Goal: Information Seeking & Learning: Learn about a topic

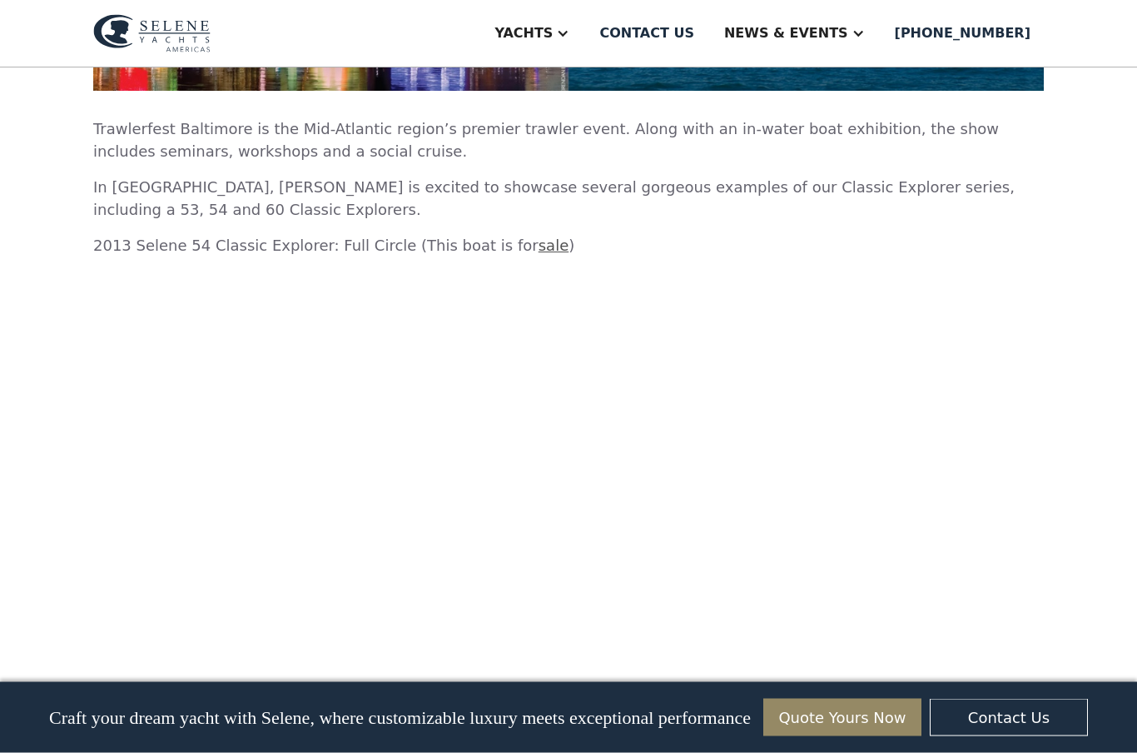
scroll to position [2296, 0]
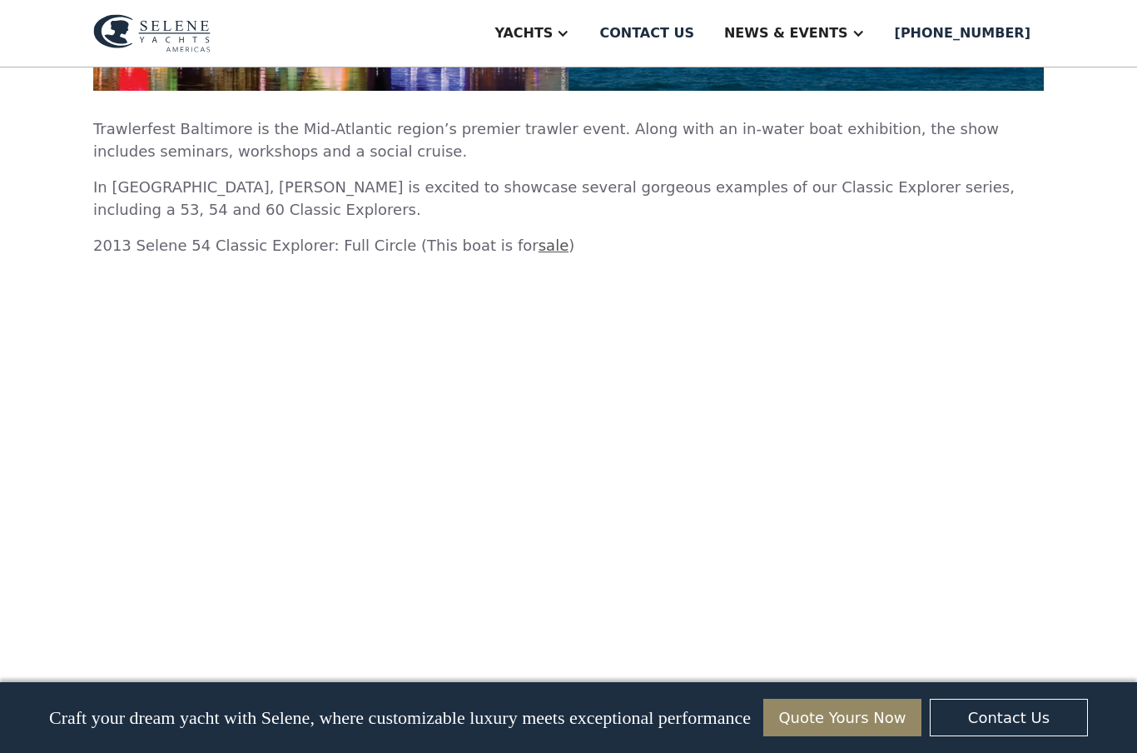
click at [892, 736] on link "Quote Yours Now" at bounding box center [842, 716] width 158 height 37
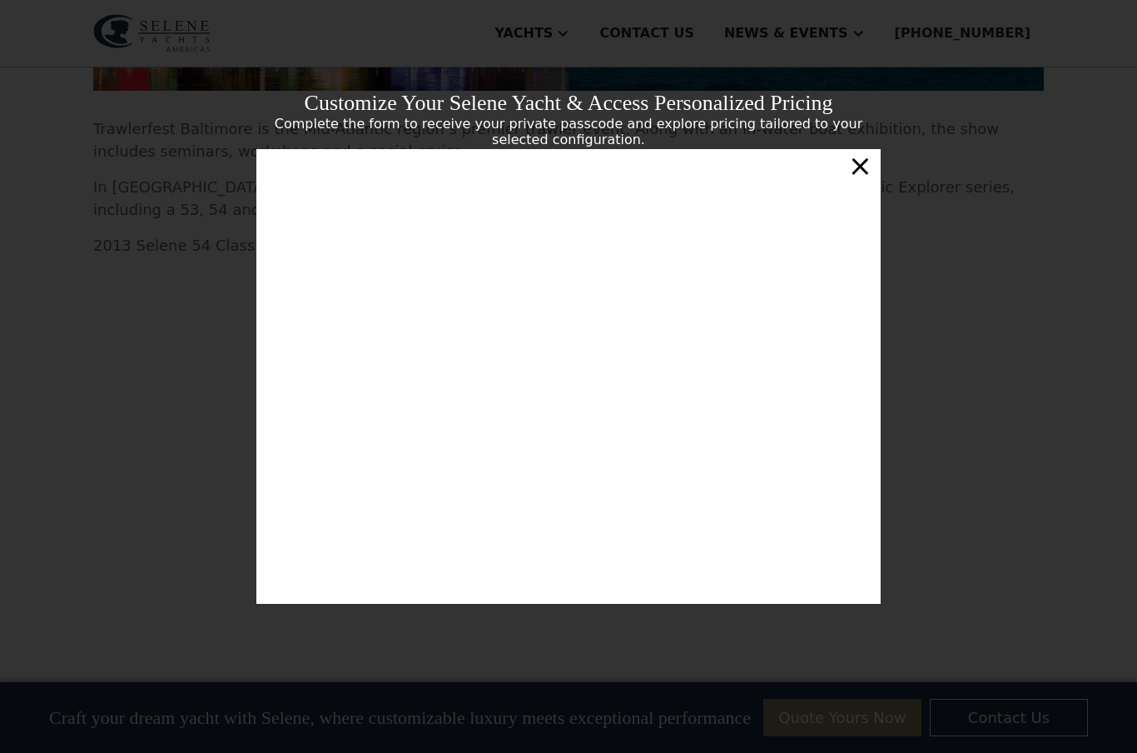
click at [1092, 529] on div "Customize Your Selene Yacht & Access Personalized Pricing Complete the form to …" at bounding box center [568, 376] width 1137 height 753
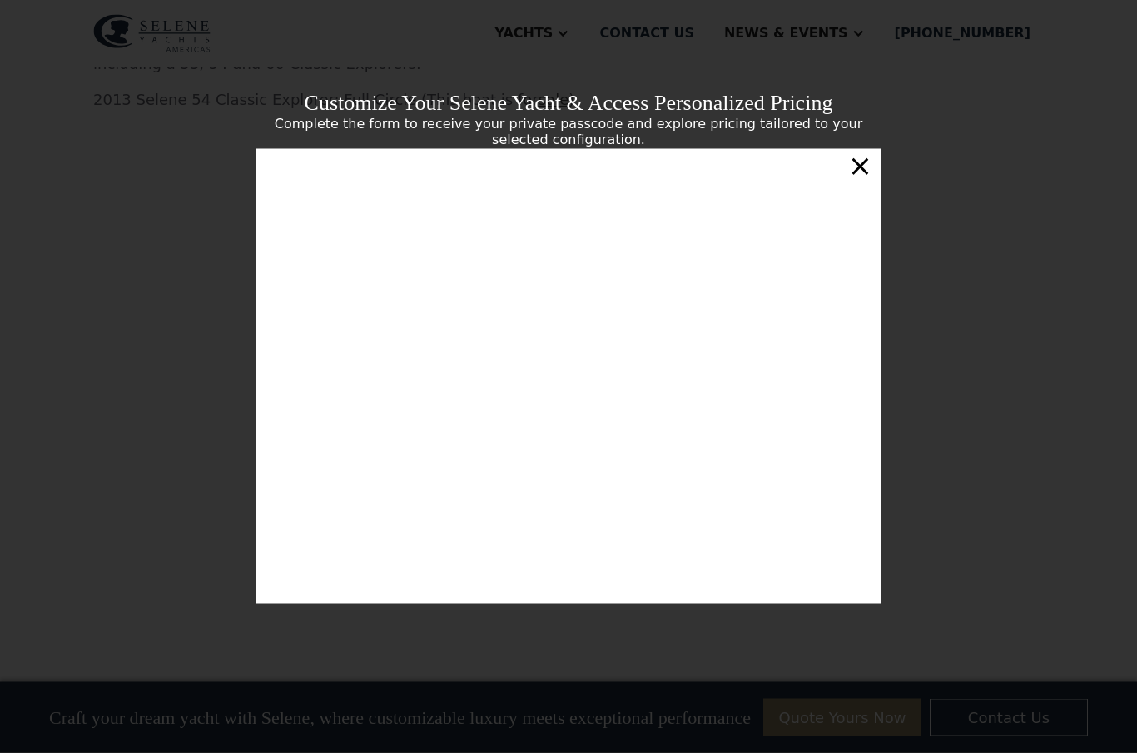
scroll to position [2453, 0]
click at [863, 182] on div "×" at bounding box center [860, 165] width 24 height 33
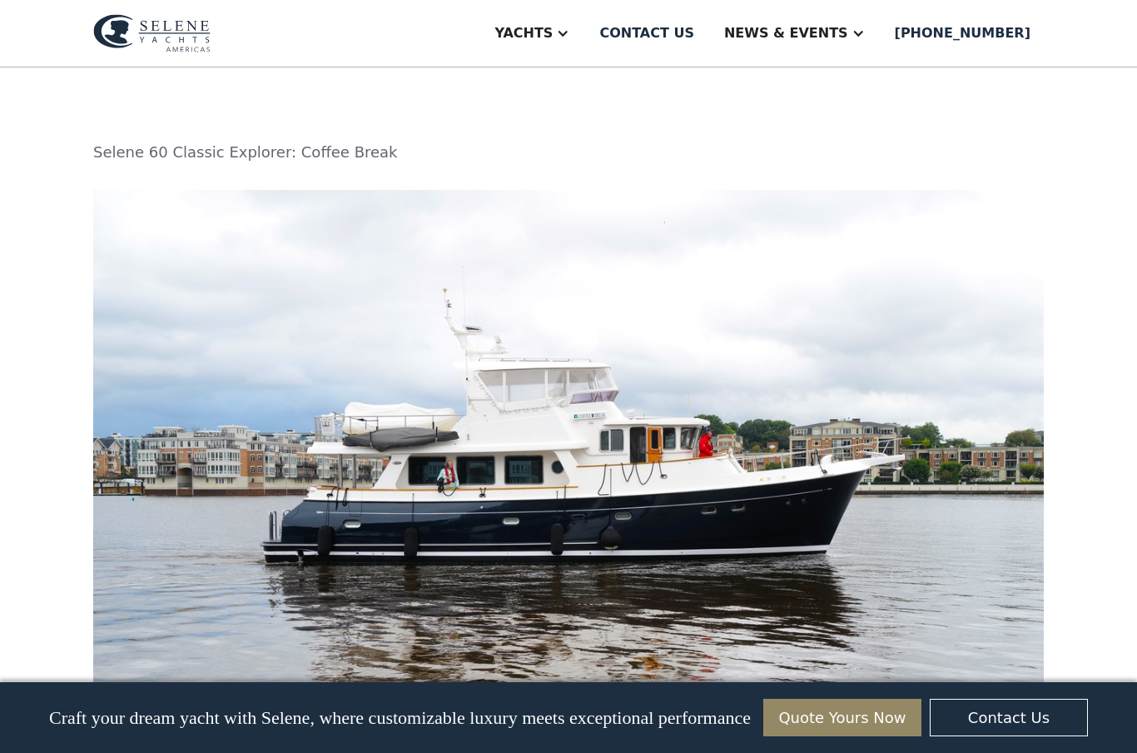
scroll to position [3630, 0]
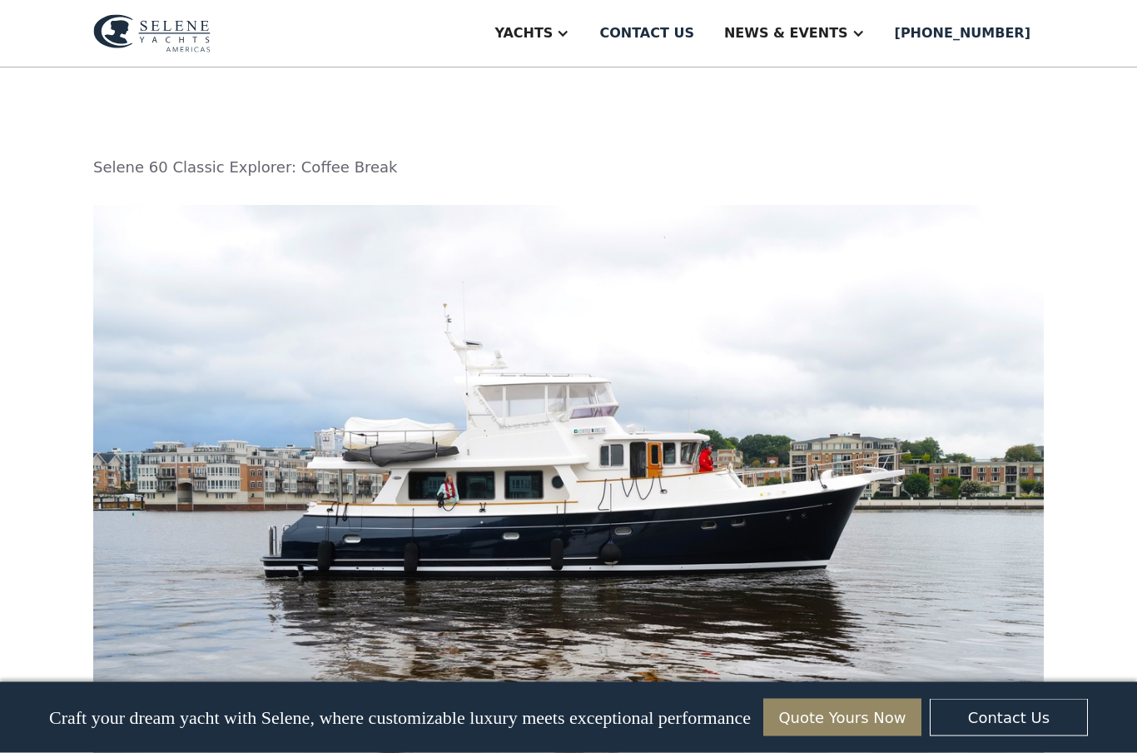
click at [689, 499] on img at bounding box center [568, 530] width 951 height 649
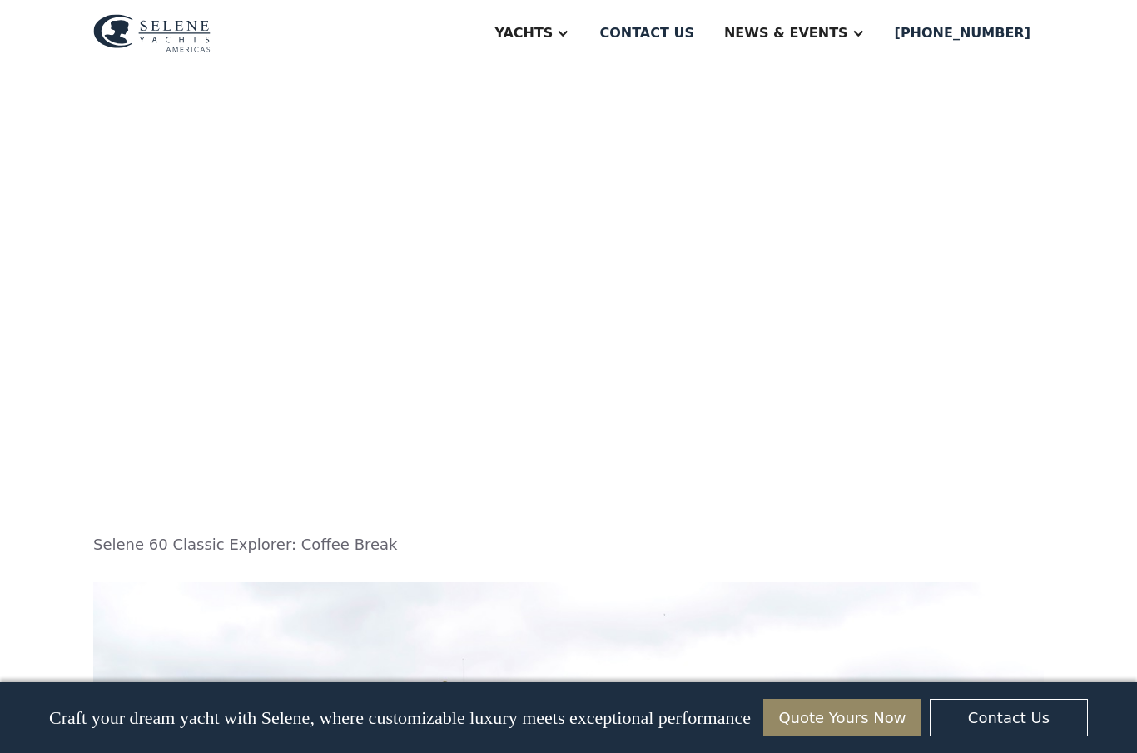
scroll to position [3253, 0]
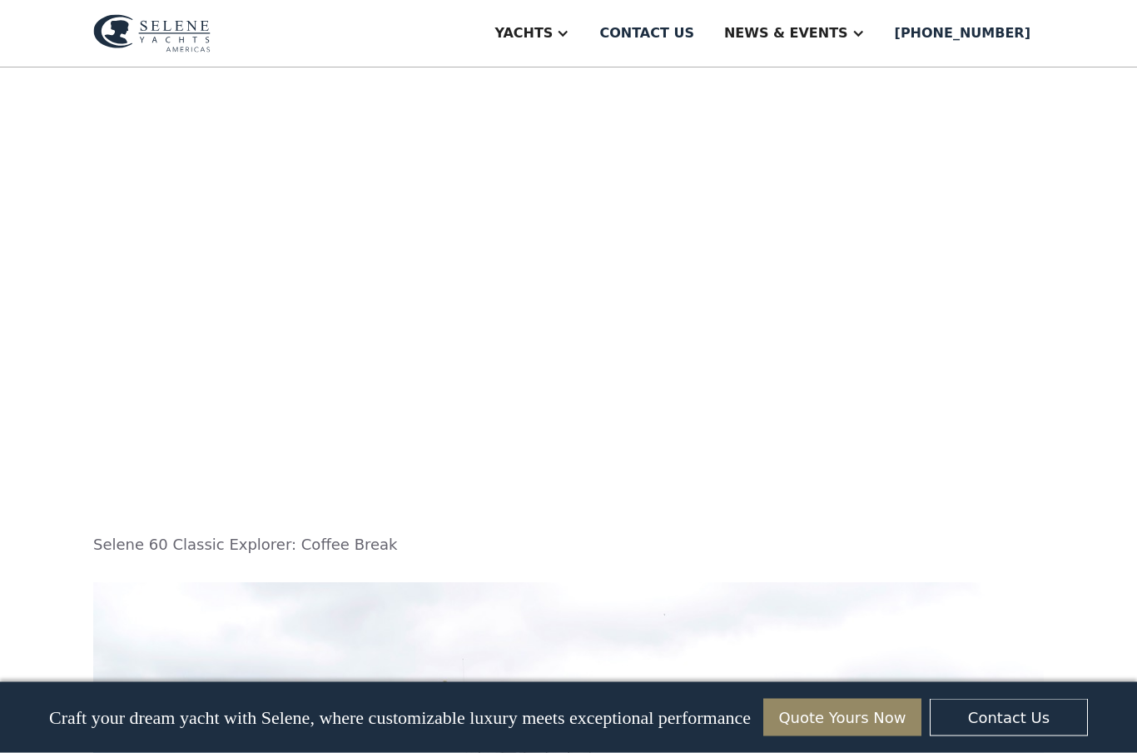
click at [553, 32] on div "Yachts" at bounding box center [524, 33] width 58 height 20
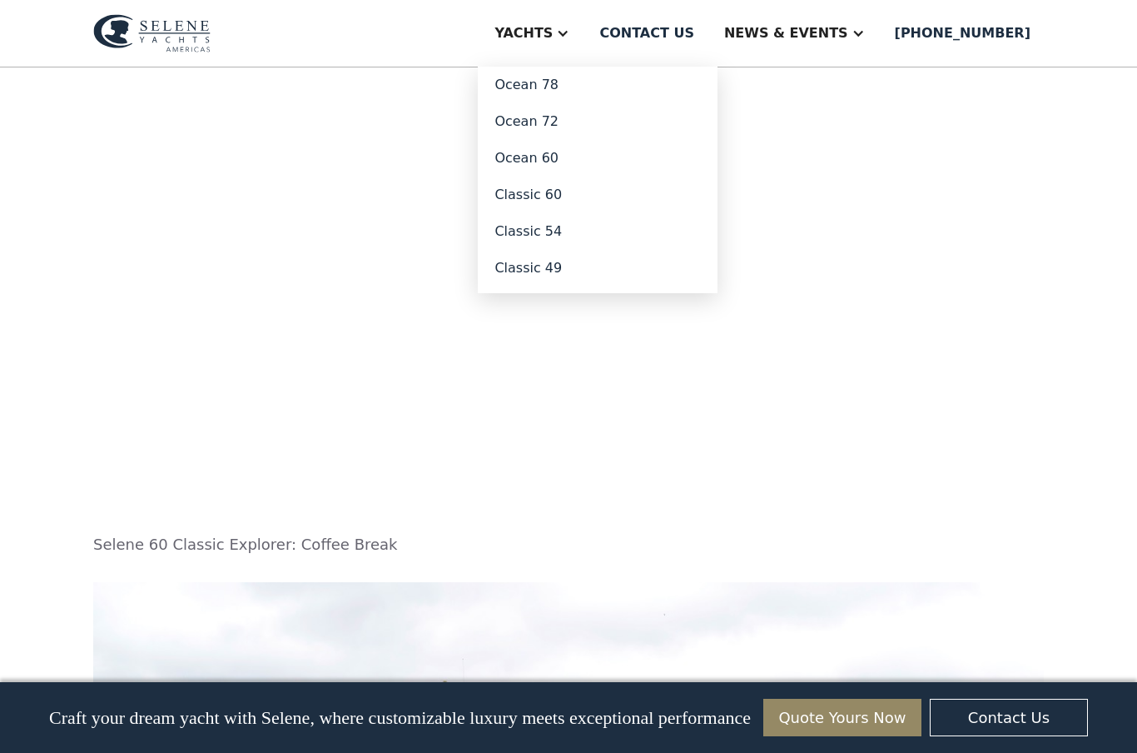
click at [566, 153] on link "Ocean 60" at bounding box center [598, 158] width 240 height 37
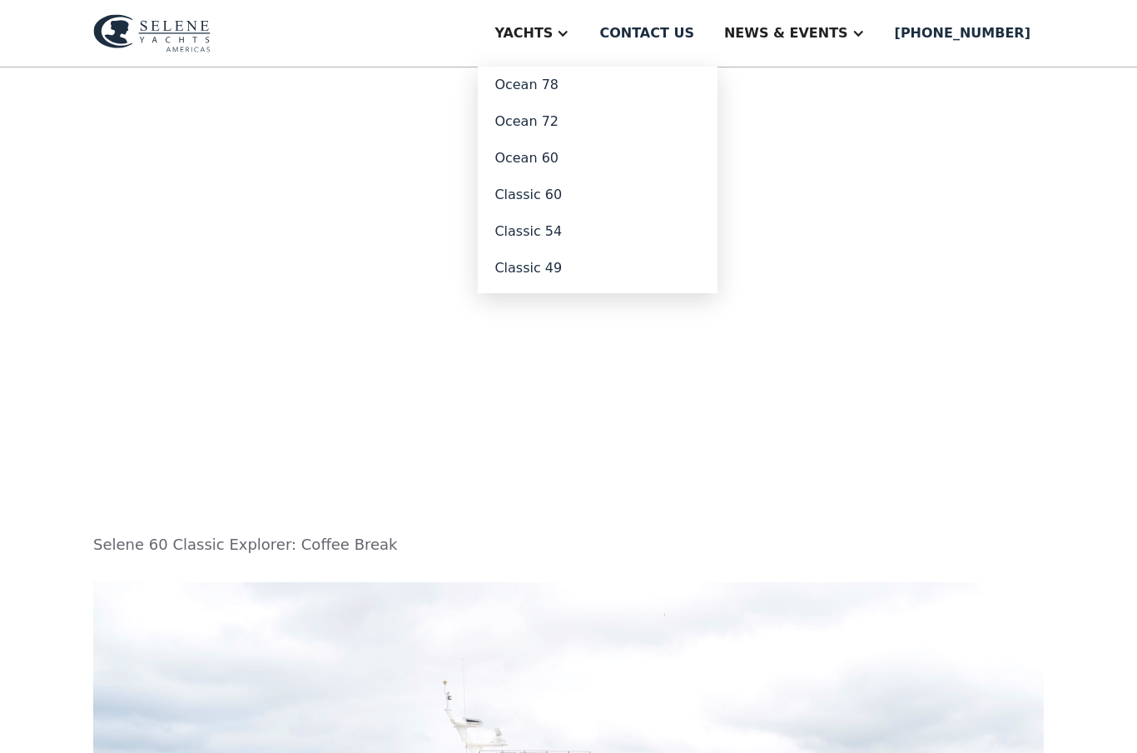
scroll to position [0, 0]
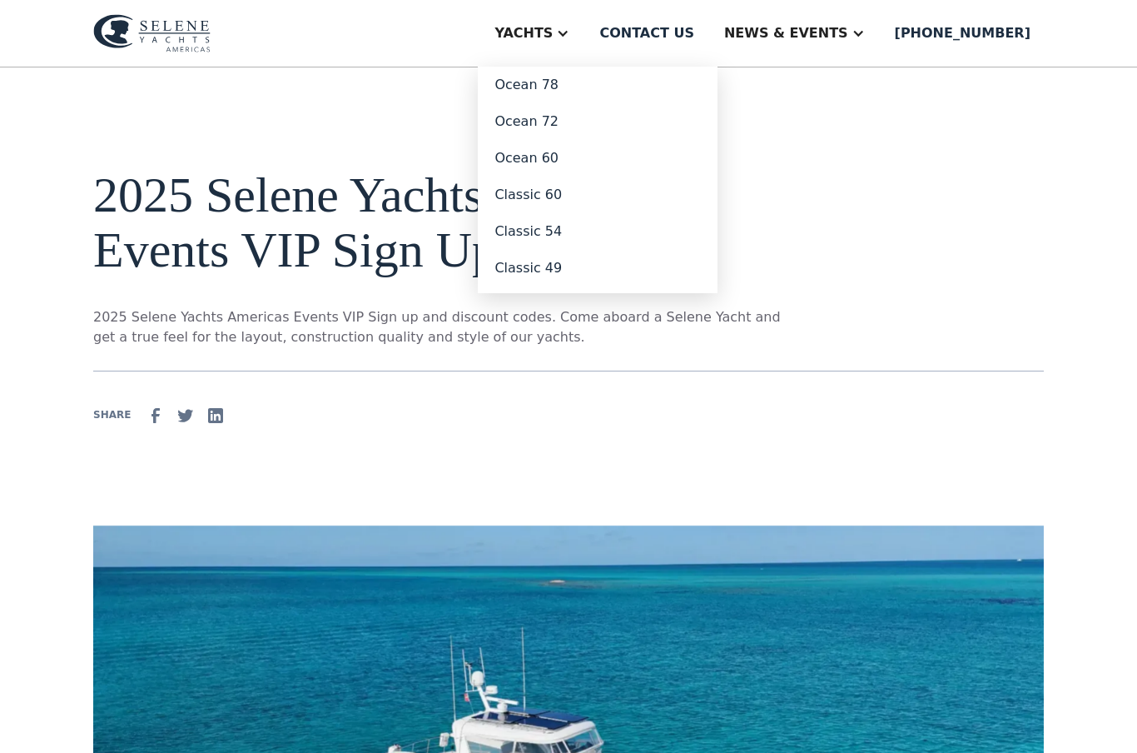
click at [571, 190] on link "Classic 60" at bounding box center [598, 194] width 240 height 37
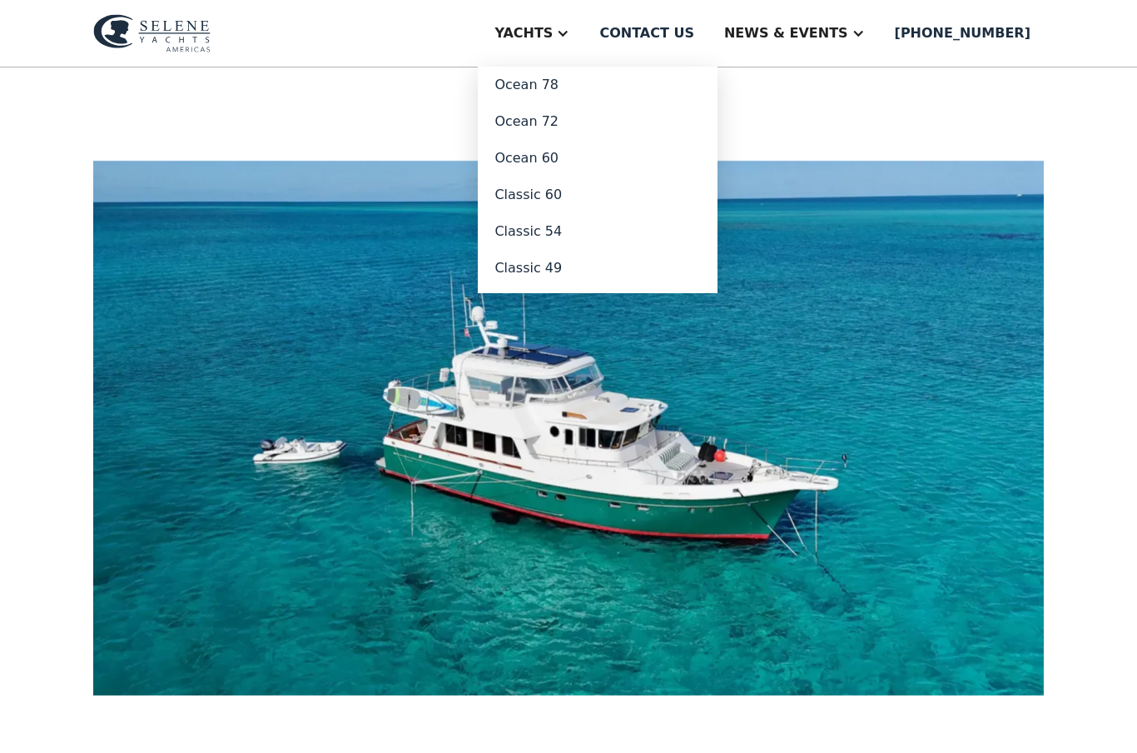
scroll to position [365, 0]
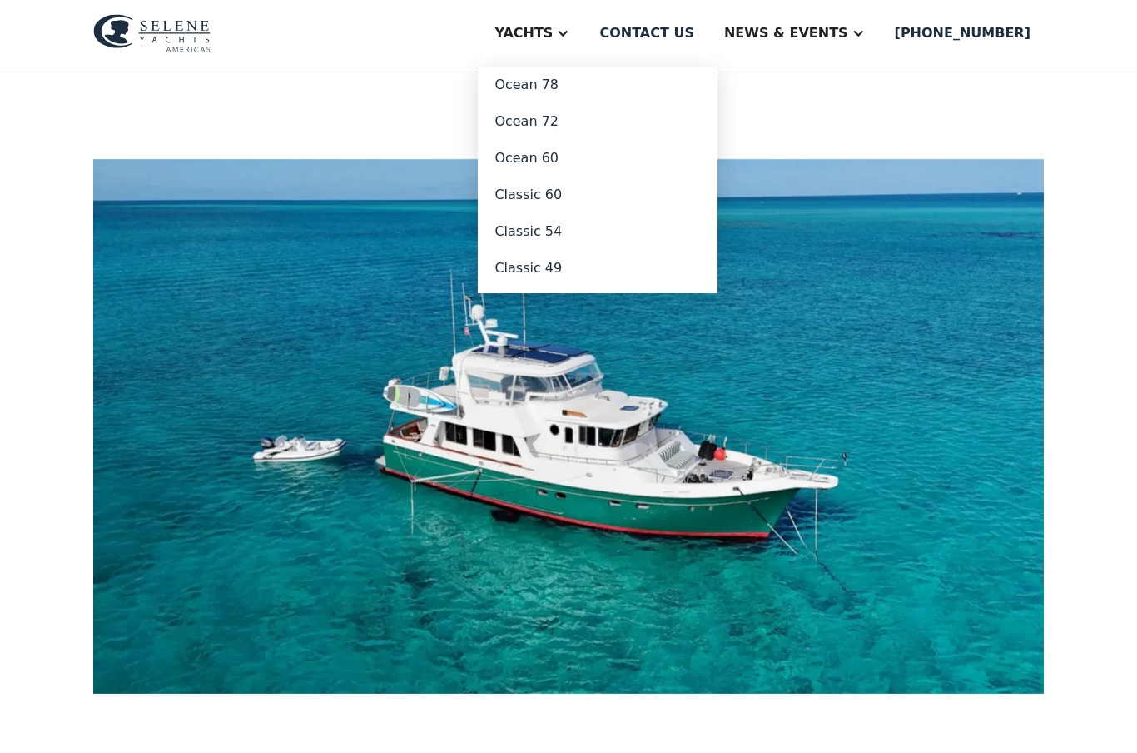
click at [872, 475] on img at bounding box center [568, 427] width 951 height 534
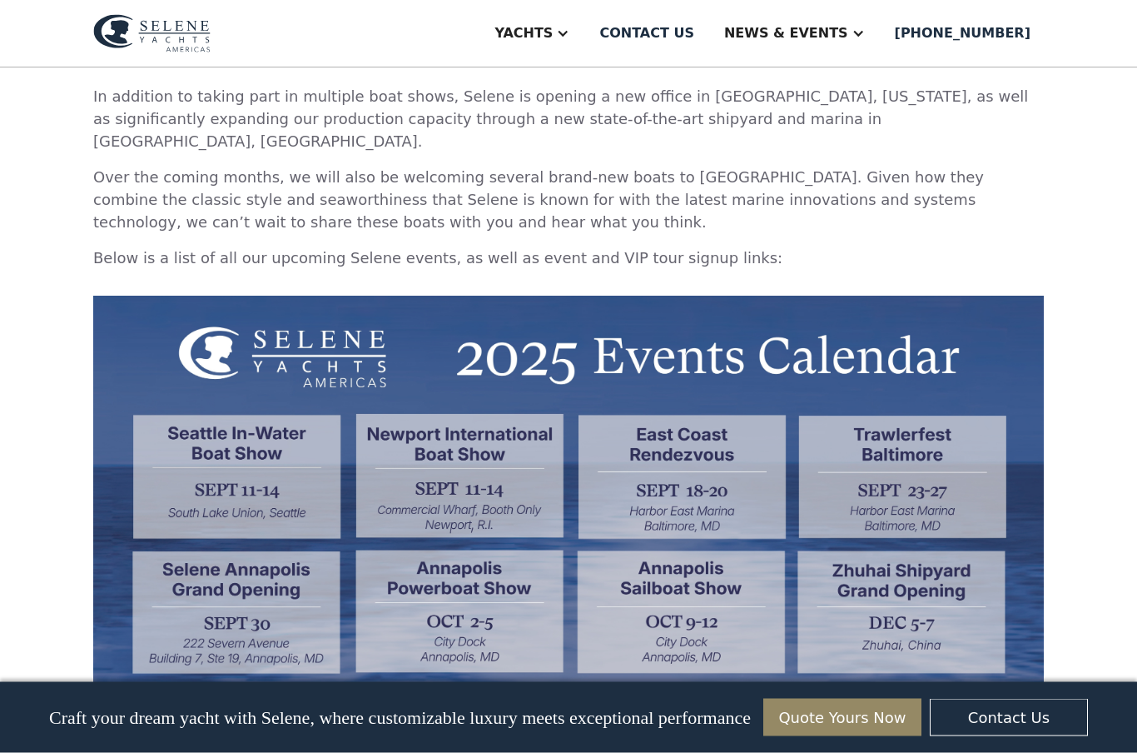
scroll to position [1194, 0]
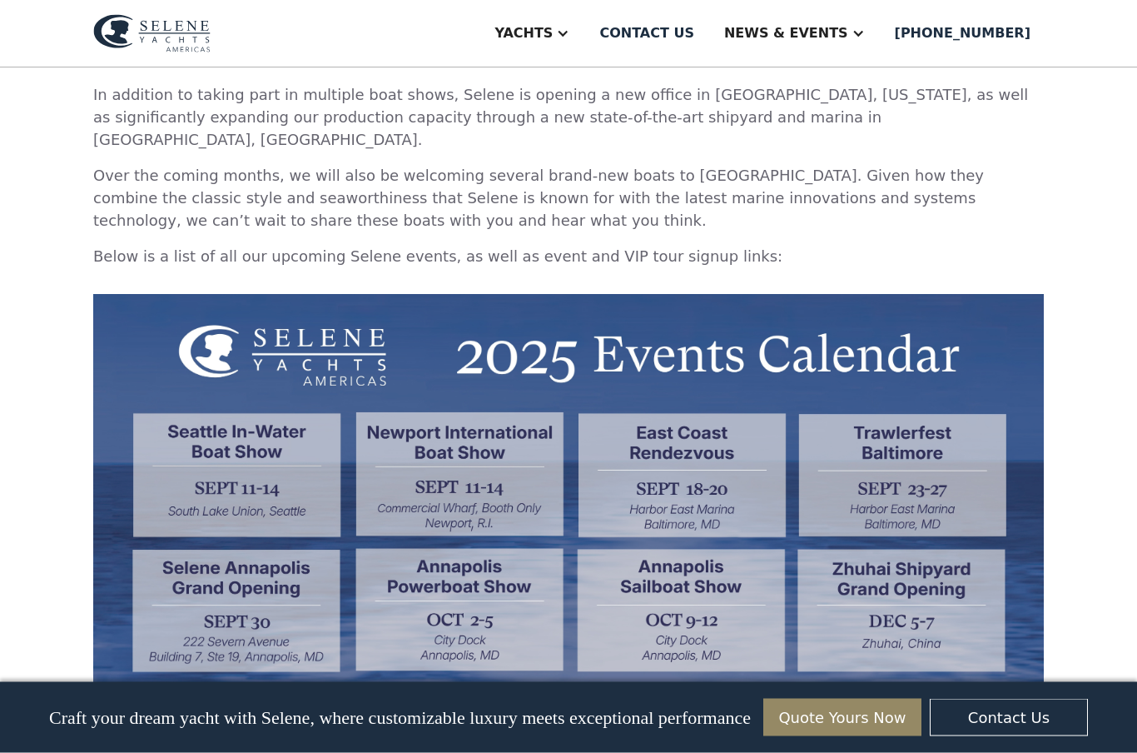
click at [682, 650] on img at bounding box center [568, 496] width 951 height 402
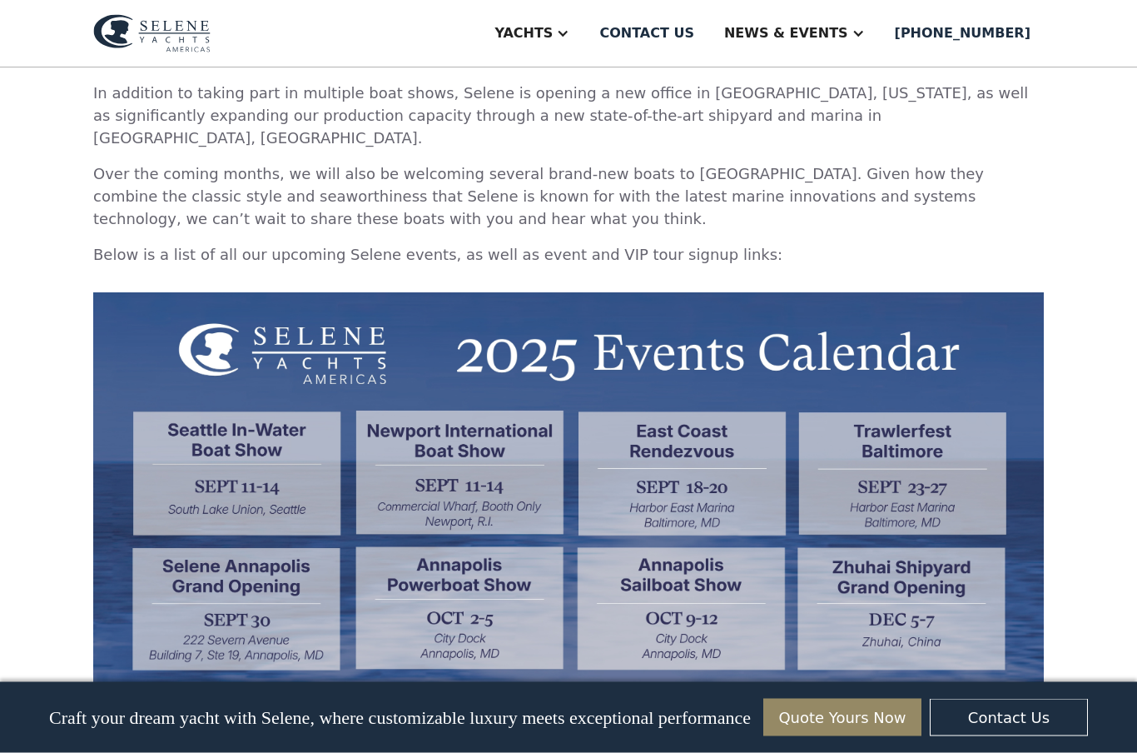
scroll to position [1197, 0]
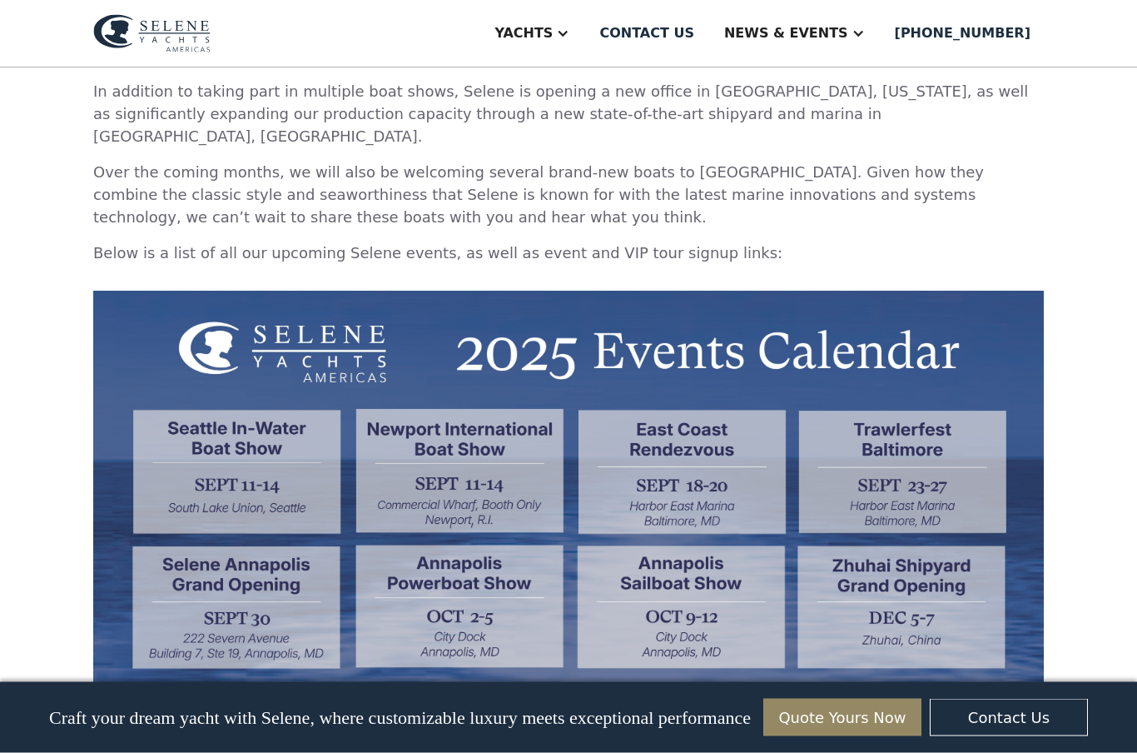
click at [914, 576] on img at bounding box center [568, 492] width 951 height 402
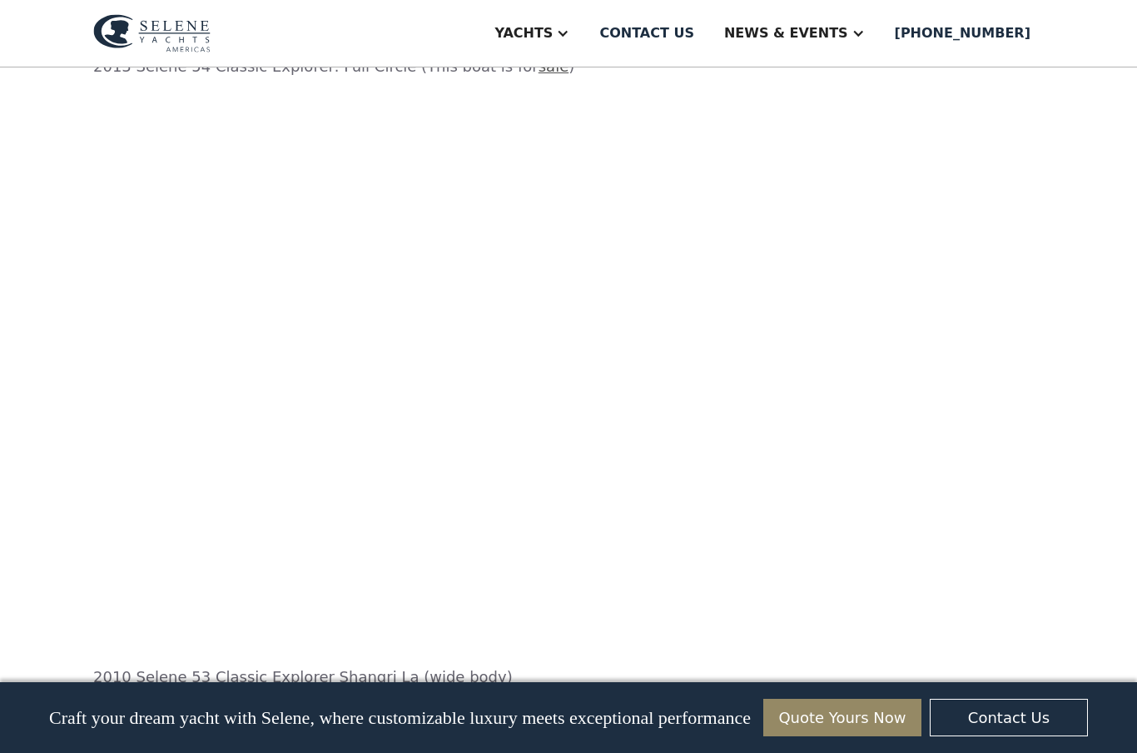
scroll to position [2474, 0]
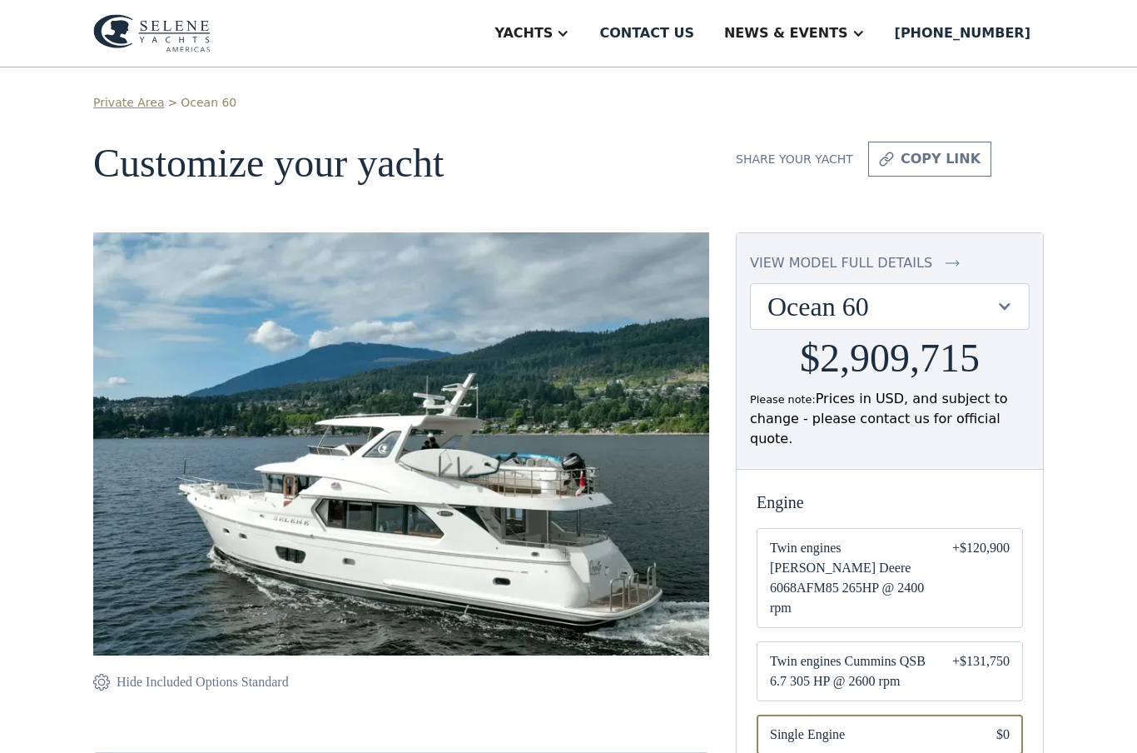
scroll to position [183, 0]
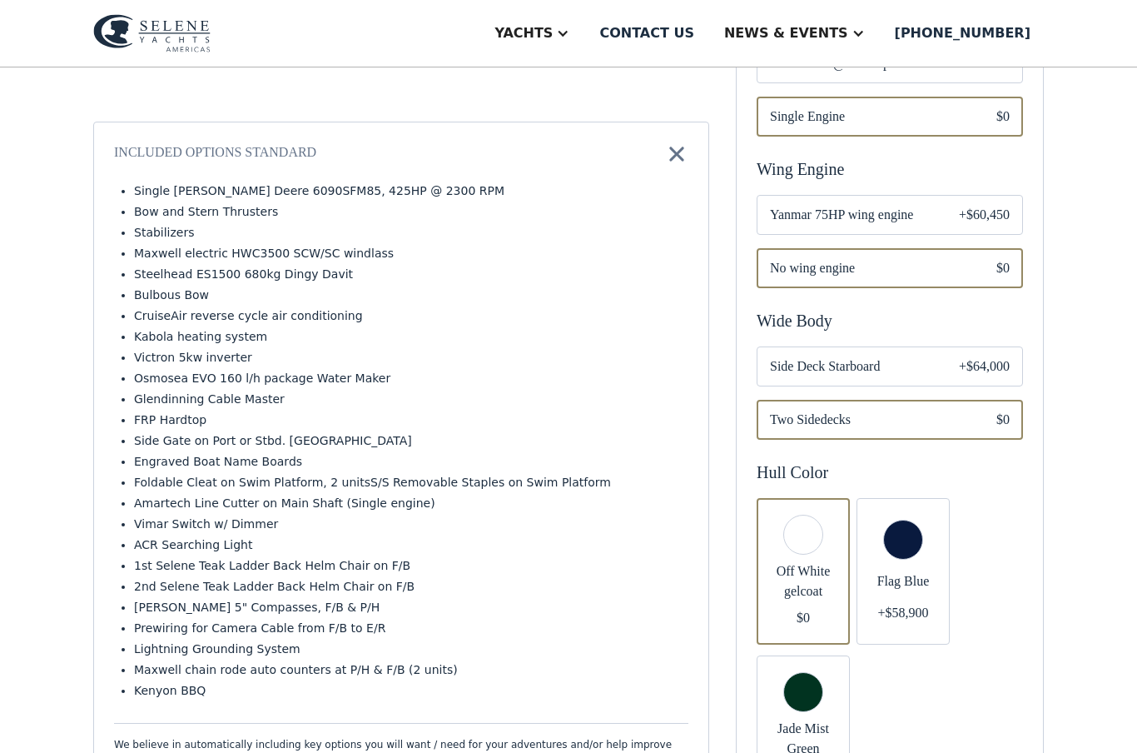
scroll to position [631, 0]
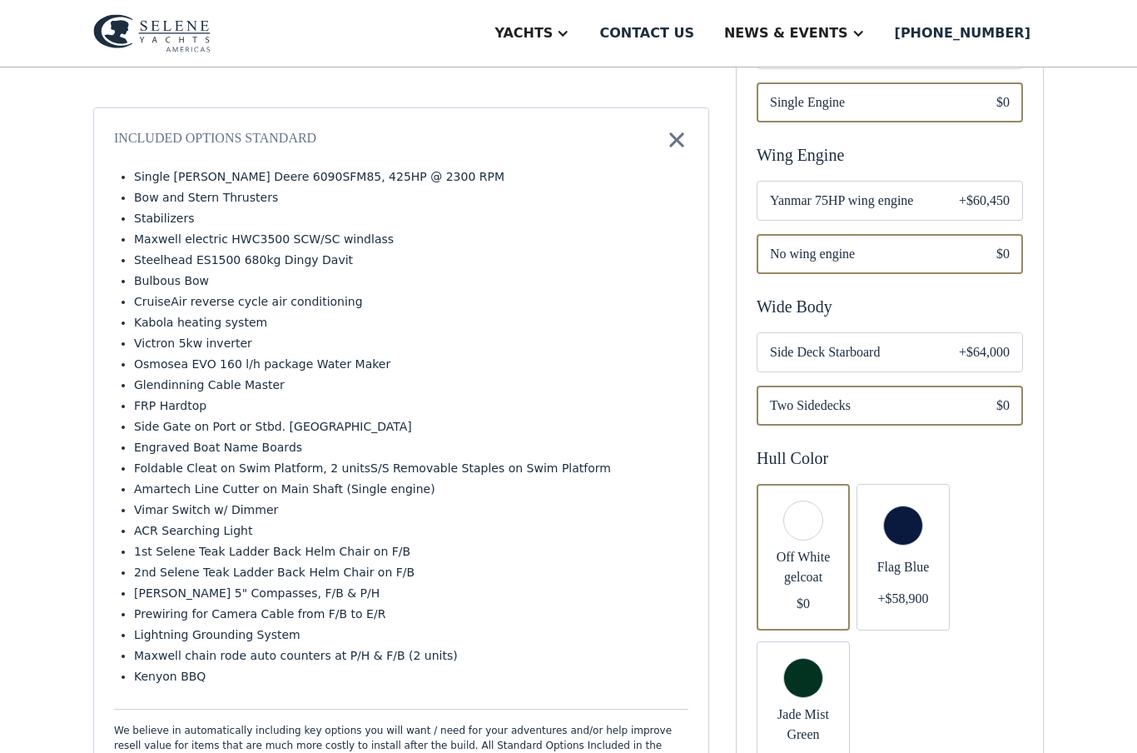
click at [905, 245] on span "No wing engine" at bounding box center [870, 255] width 200 height 20
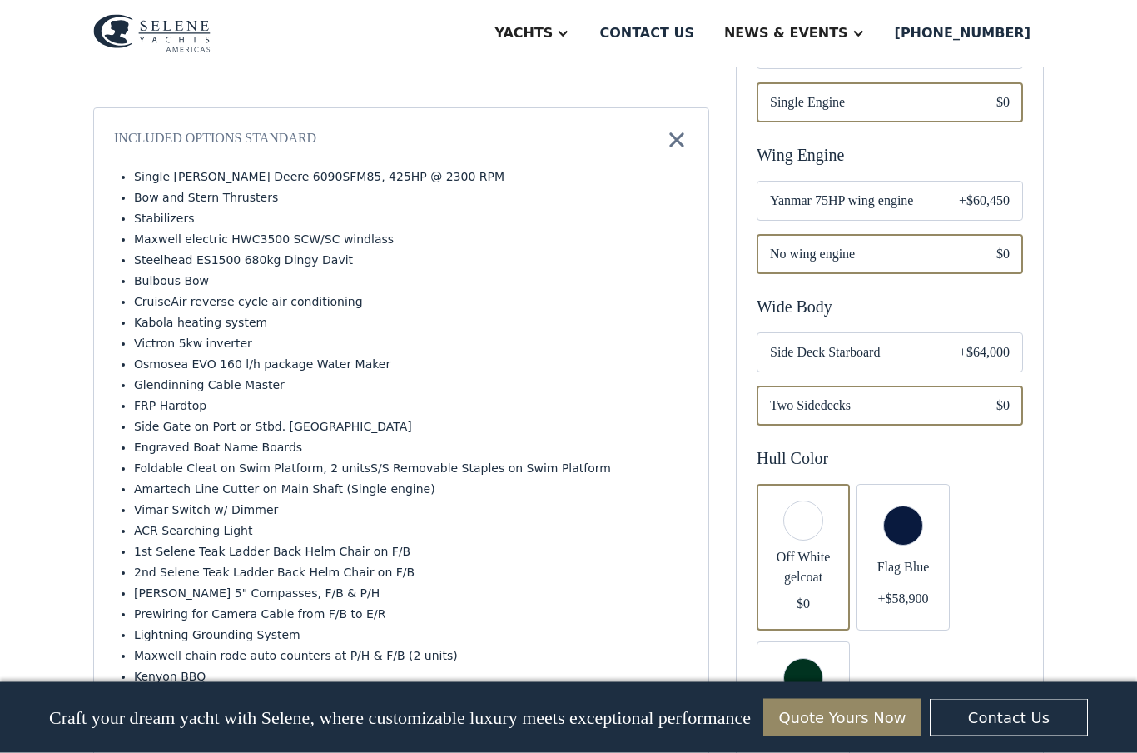
scroll to position [698, 0]
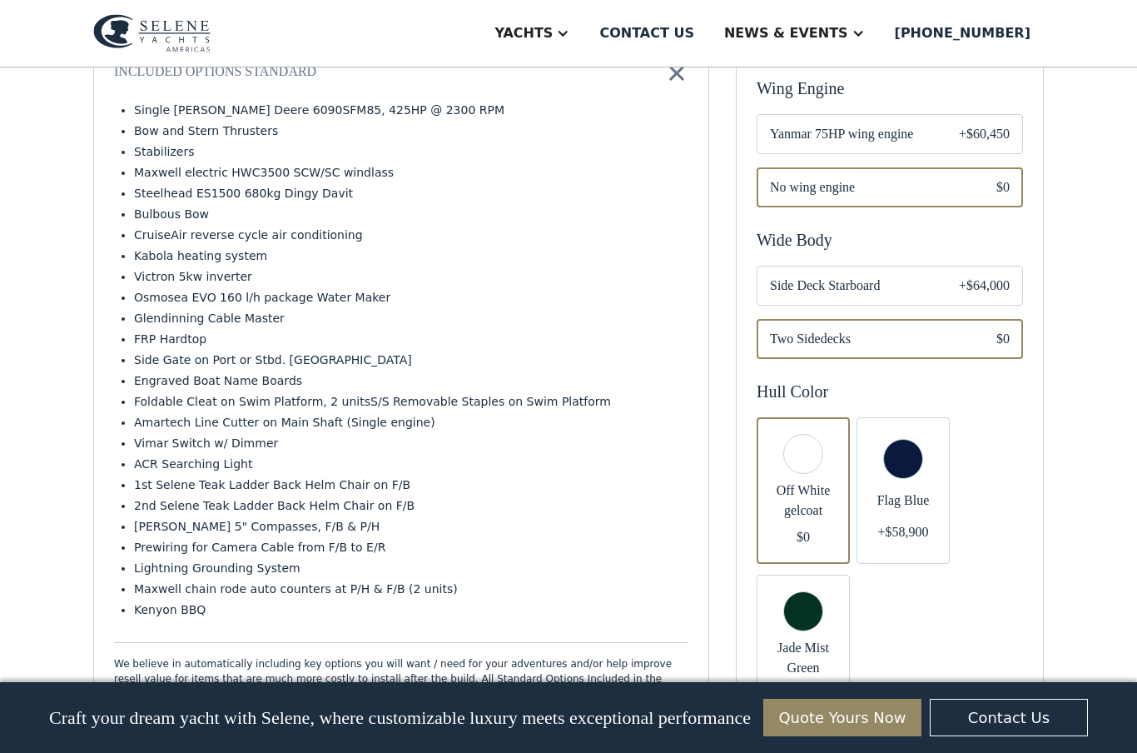
click at [932, 331] on div "Email Form" at bounding box center [890, 339] width 266 height 40
click at [927, 329] on span "Two Sidedecks" at bounding box center [870, 339] width 200 height 20
click at [872, 276] on span "Side Deck Starboard" at bounding box center [851, 286] width 162 height 20
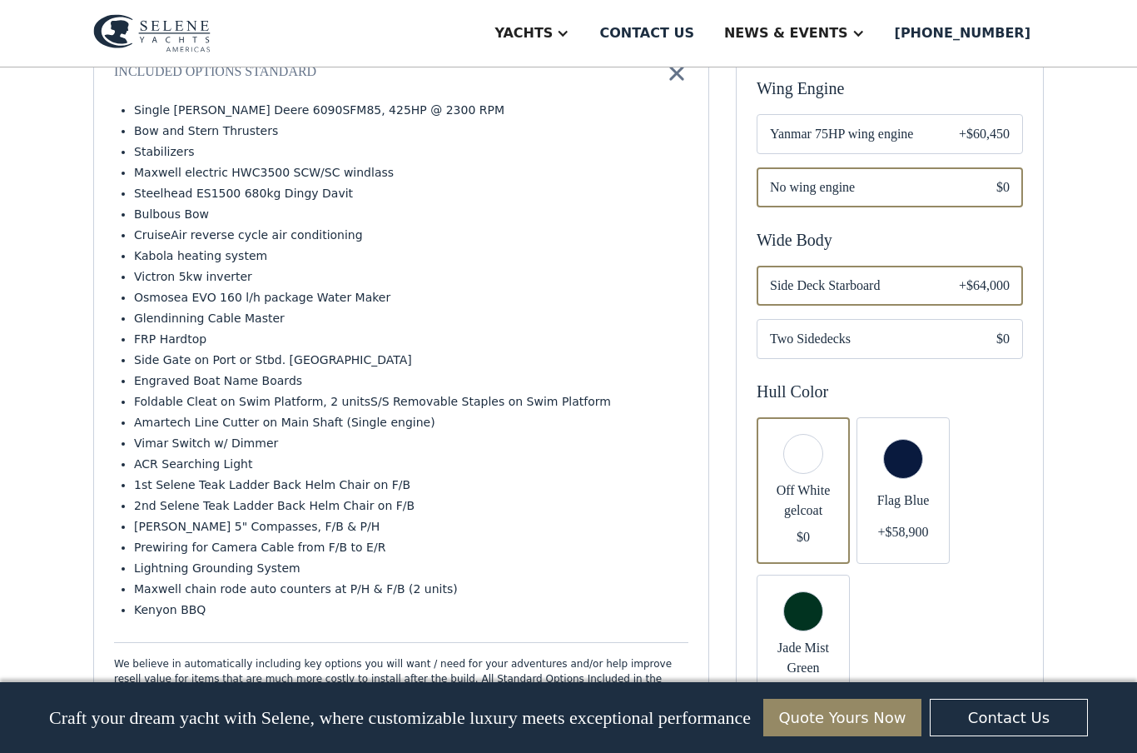
click at [892, 177] on span "No wing engine" at bounding box center [870, 187] width 200 height 20
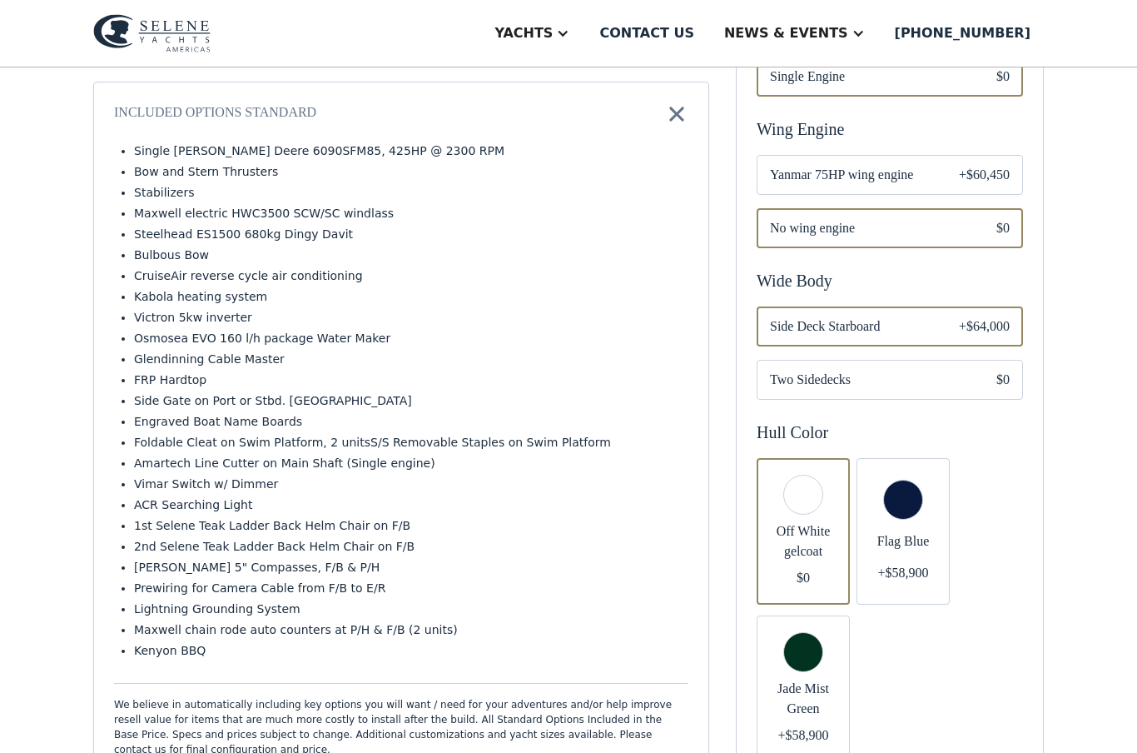
scroll to position [659, 0]
click at [877, 164] on span "Yanmar 75HP wing engine" at bounding box center [851, 174] width 162 height 20
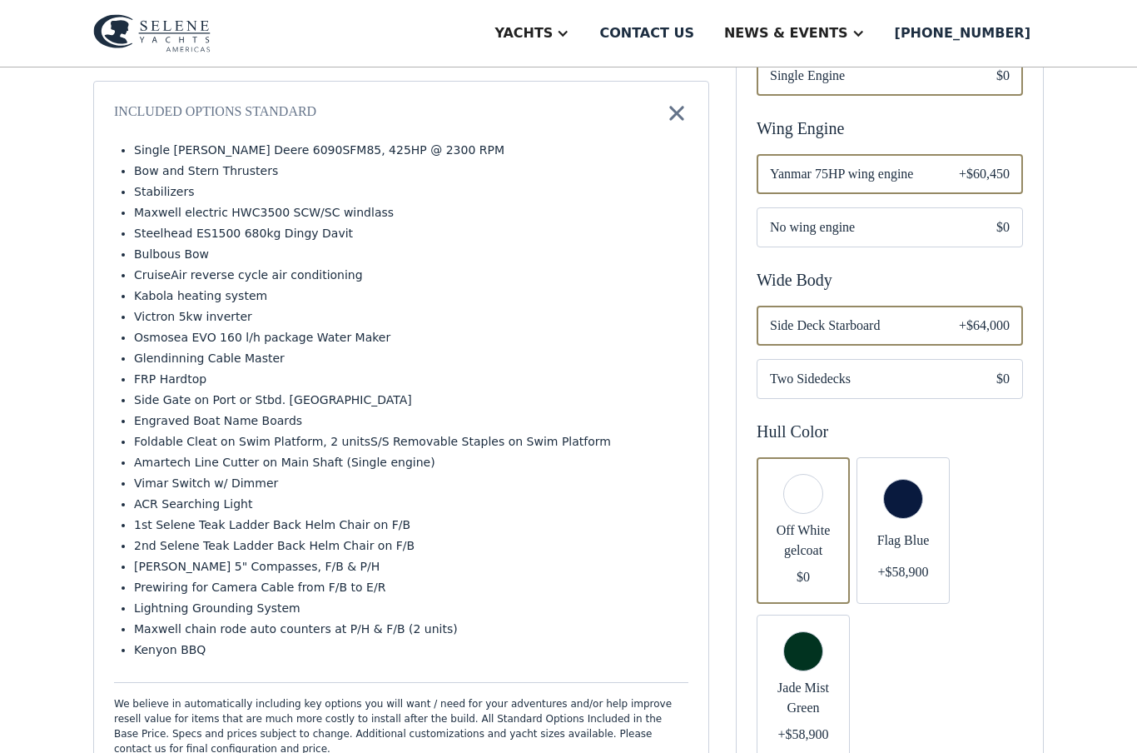
click at [937, 154] on div "Email Form" at bounding box center [890, 174] width 266 height 40
click at [911, 166] on div "Email Form" at bounding box center [890, 174] width 266 height 40
click at [891, 216] on div "Email Form" at bounding box center [890, 227] width 266 height 40
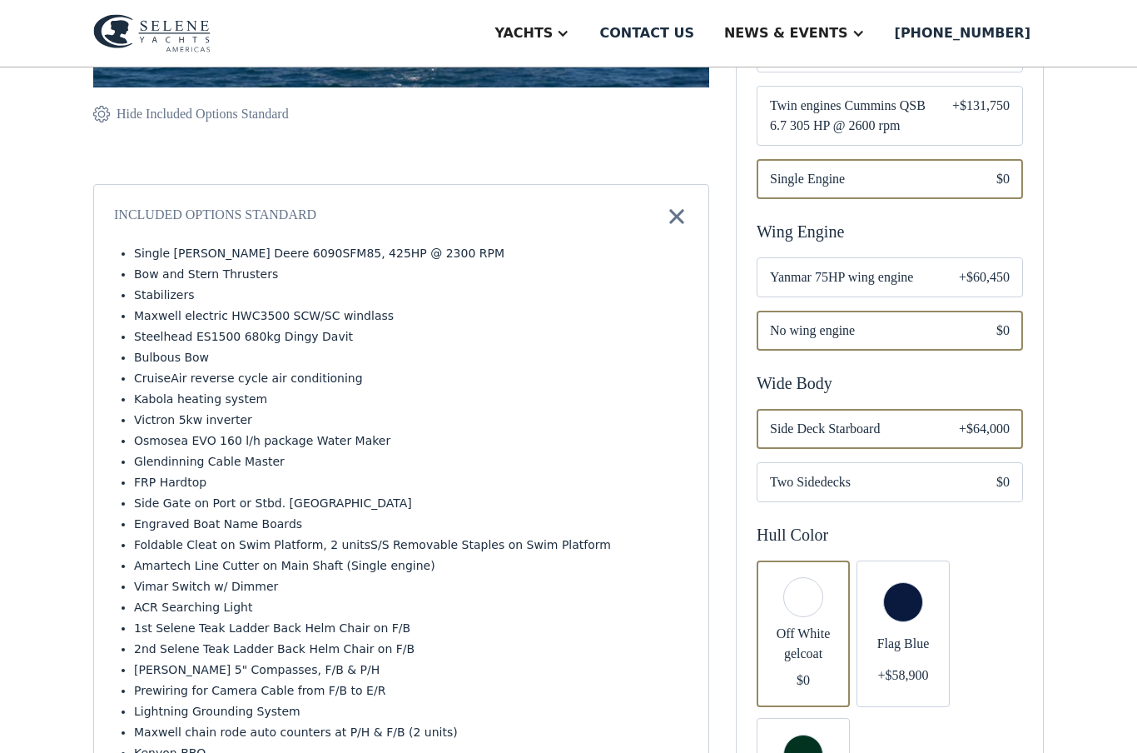
scroll to position [548, 0]
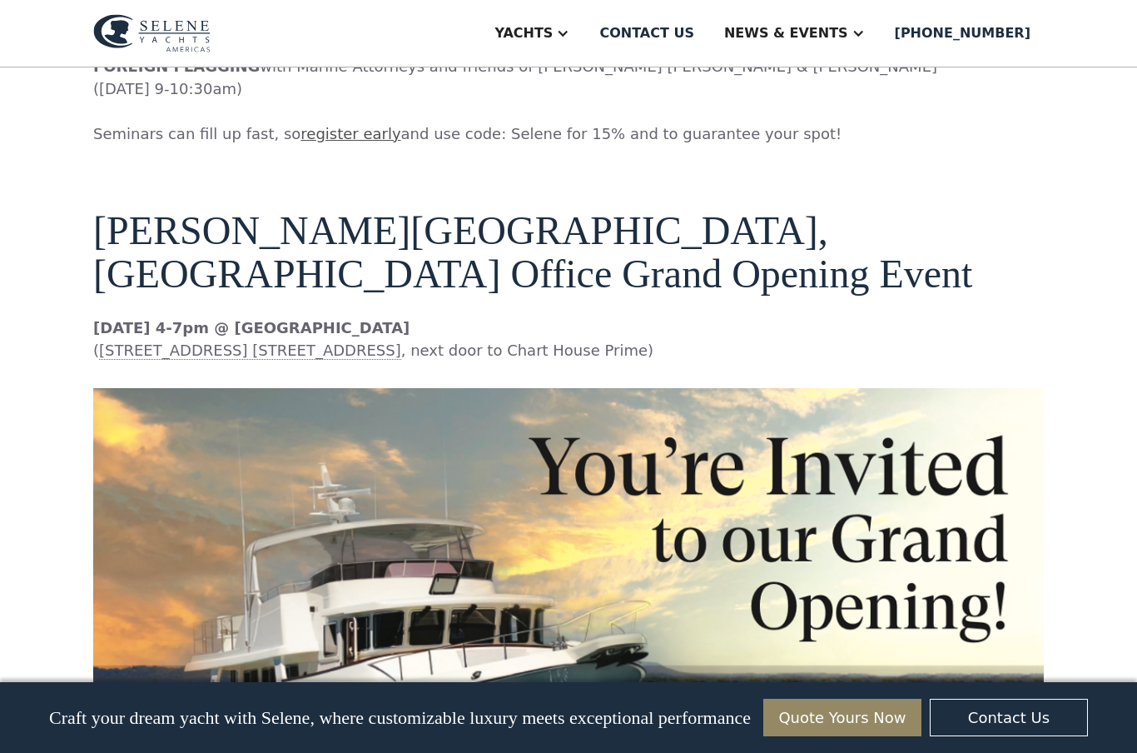
scroll to position [5500, 0]
